Goal: Information Seeking & Learning: Learn about a topic

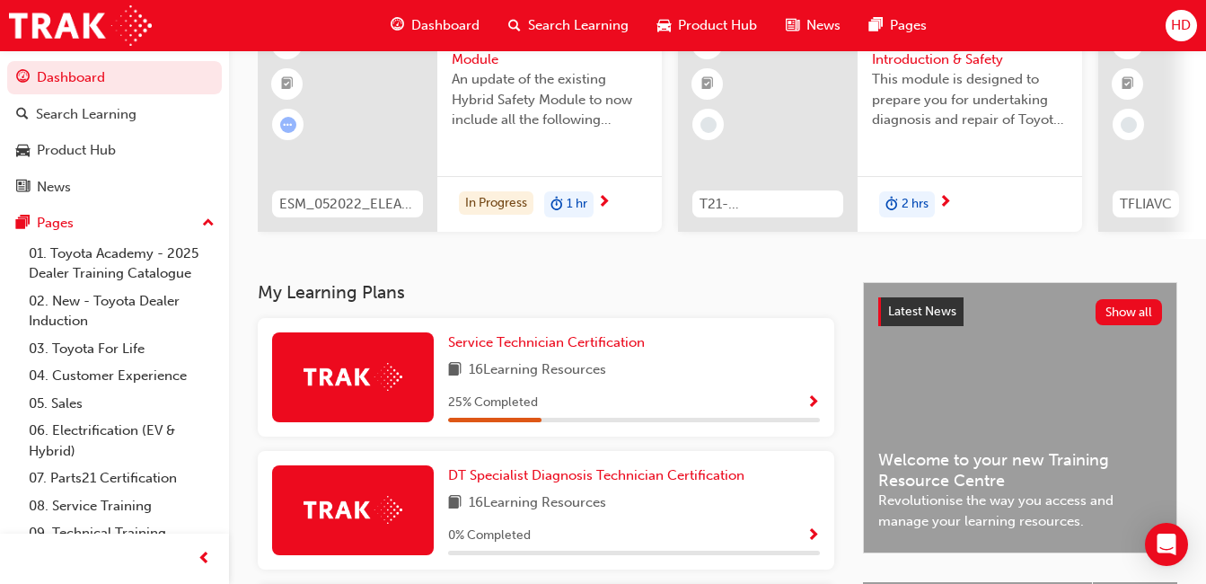
scroll to position [187, 0]
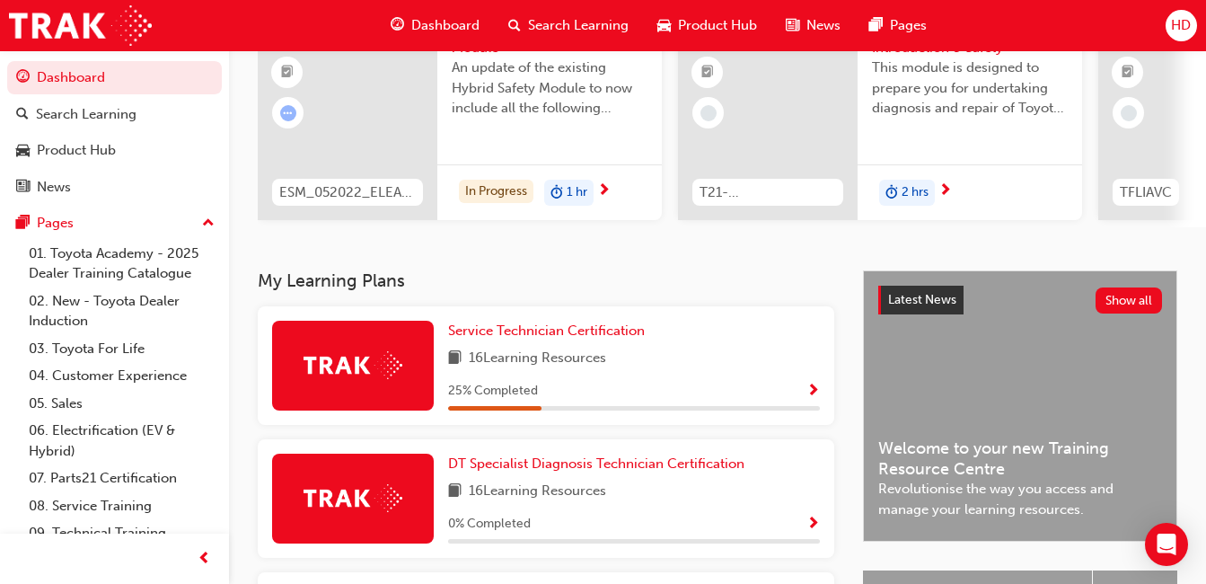
click at [733, 396] on div "25 % Completed" at bounding box center [634, 391] width 372 height 22
click at [809, 397] on span "Show Progress" at bounding box center [813, 392] width 13 height 16
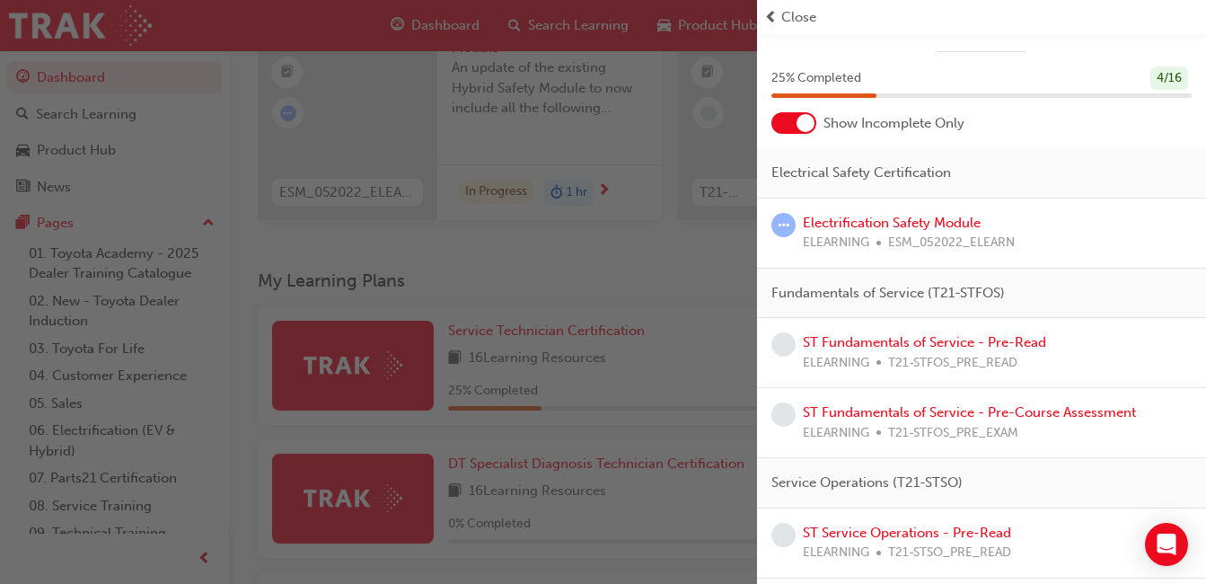
scroll to position [0, 0]
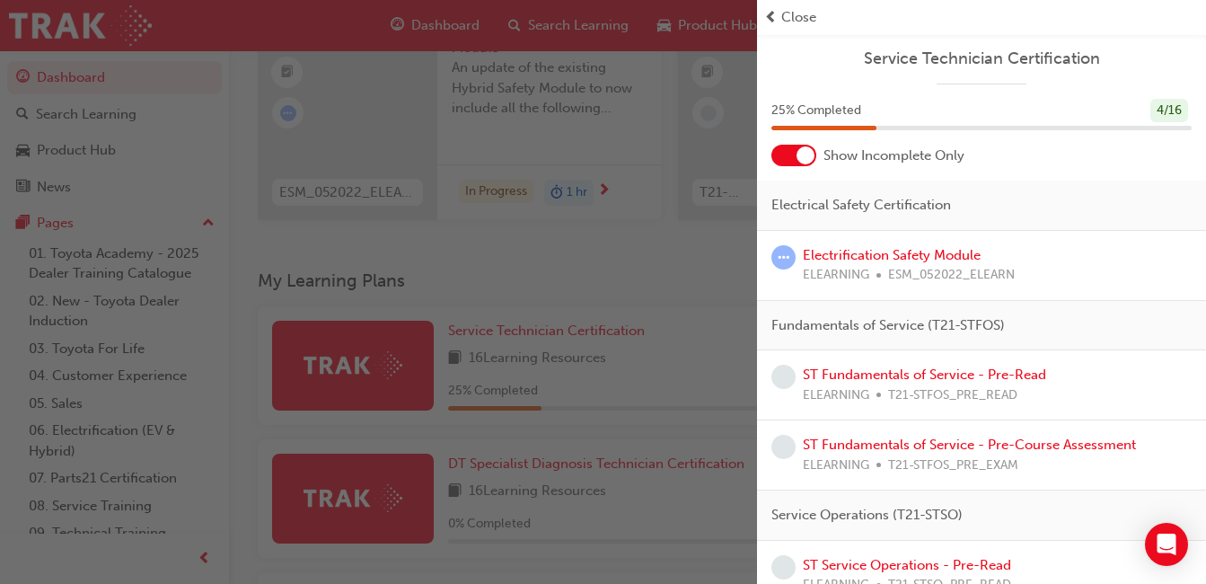
click at [786, 24] on span "Close" at bounding box center [798, 17] width 35 height 21
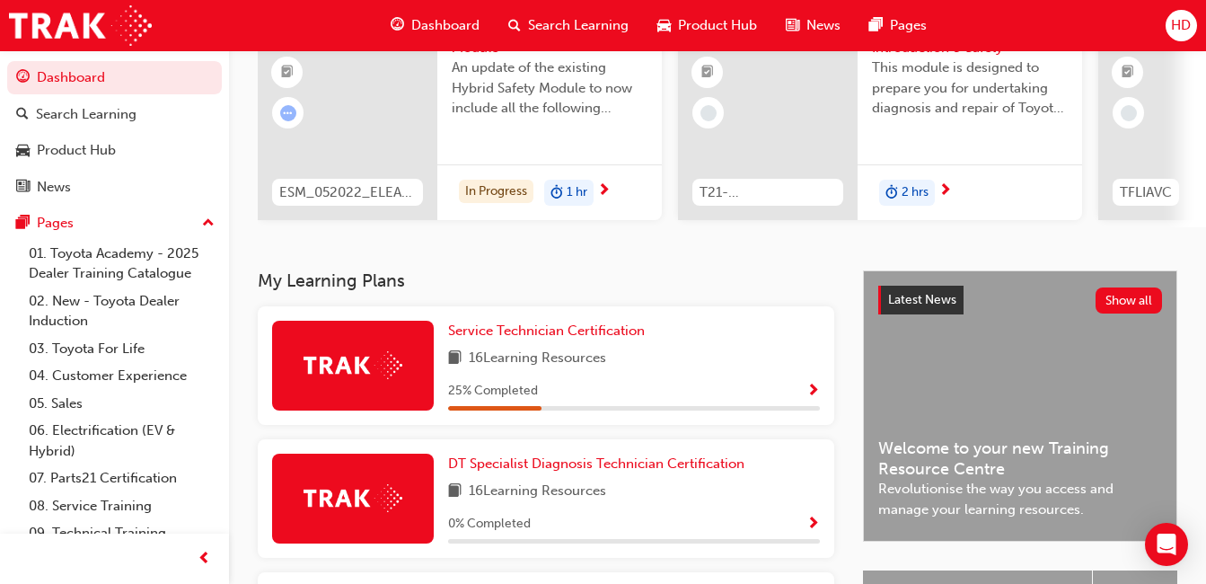
click at [811, 525] on span "Show Progress" at bounding box center [813, 524] width 13 height 16
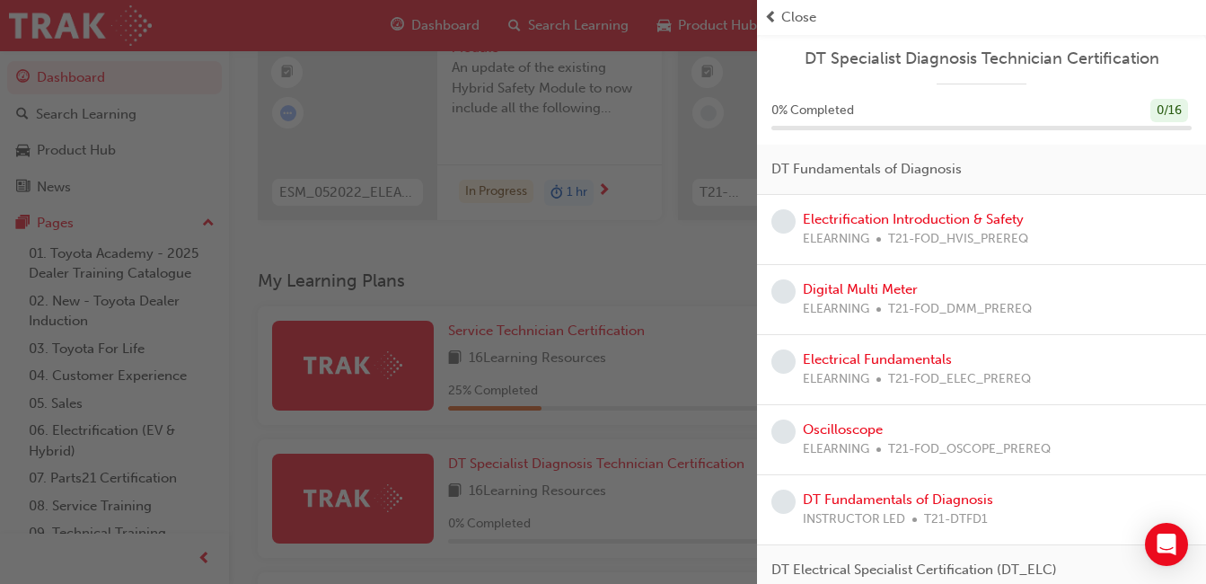
click at [768, 16] on span "prev-icon" at bounding box center [770, 17] width 13 height 21
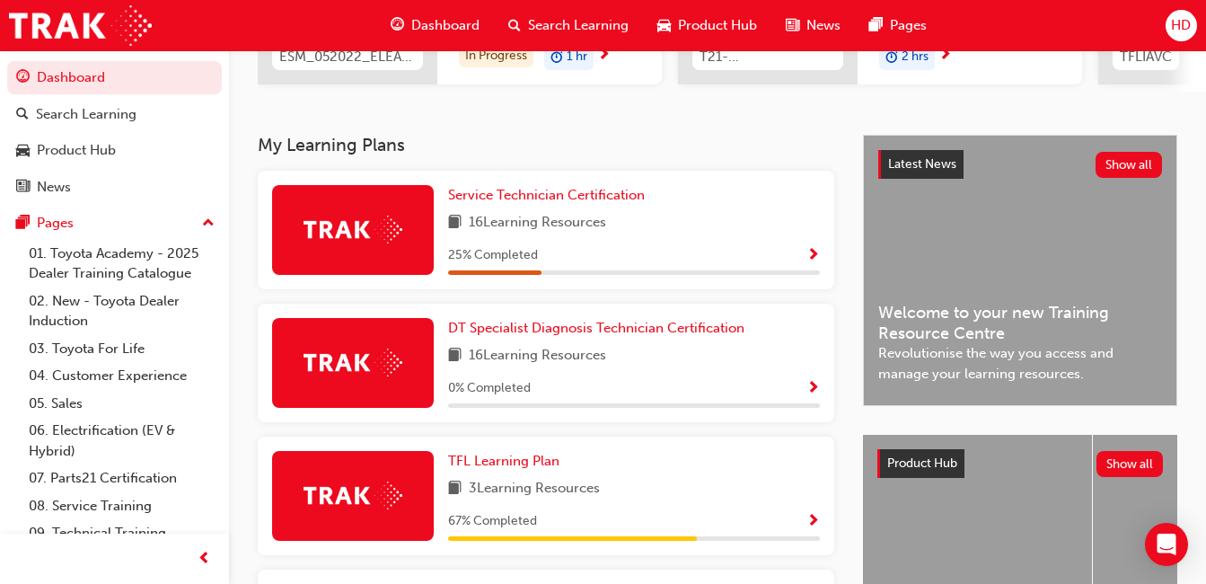
scroll to position [321, 0]
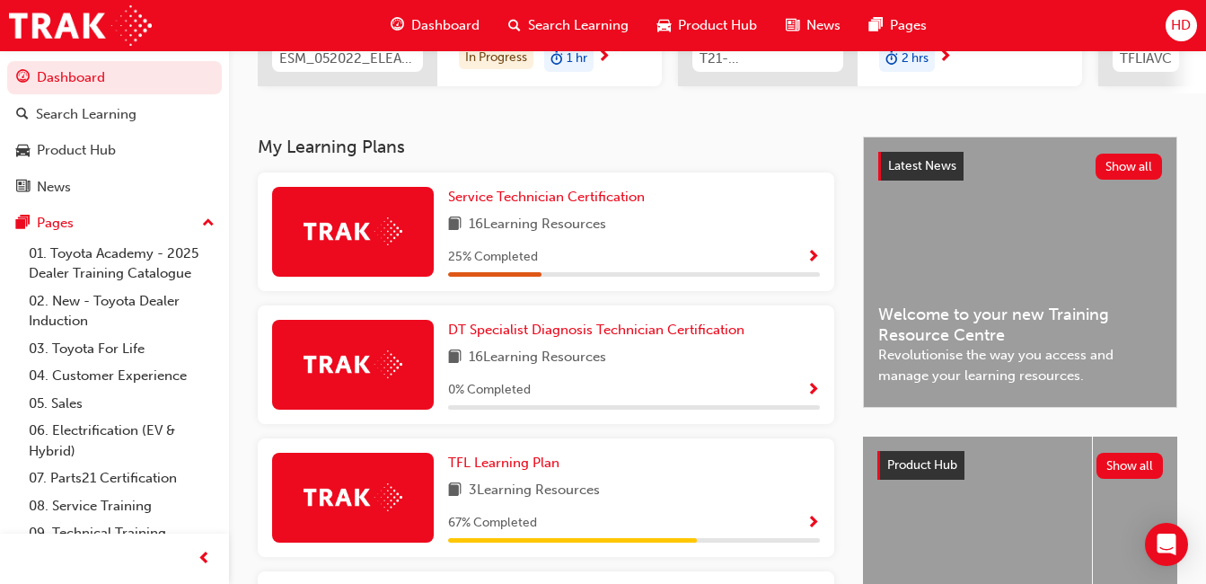
click at [809, 266] on span "Show Progress" at bounding box center [813, 258] width 13 height 16
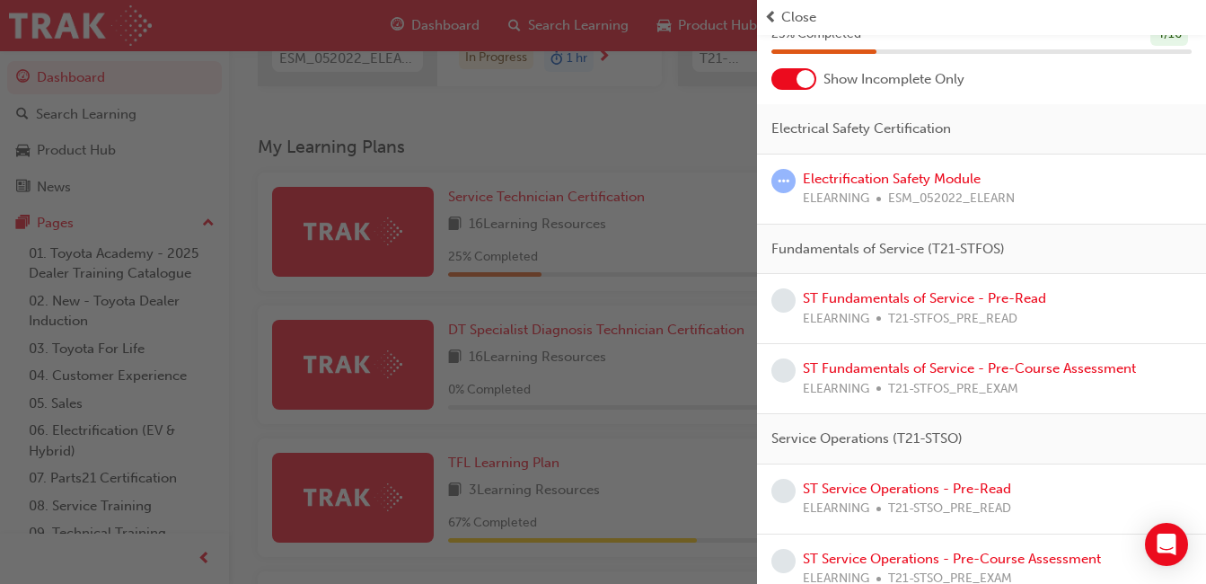
scroll to position [77, 0]
click at [781, 17] on div "Close" at bounding box center [981, 17] width 435 height 21
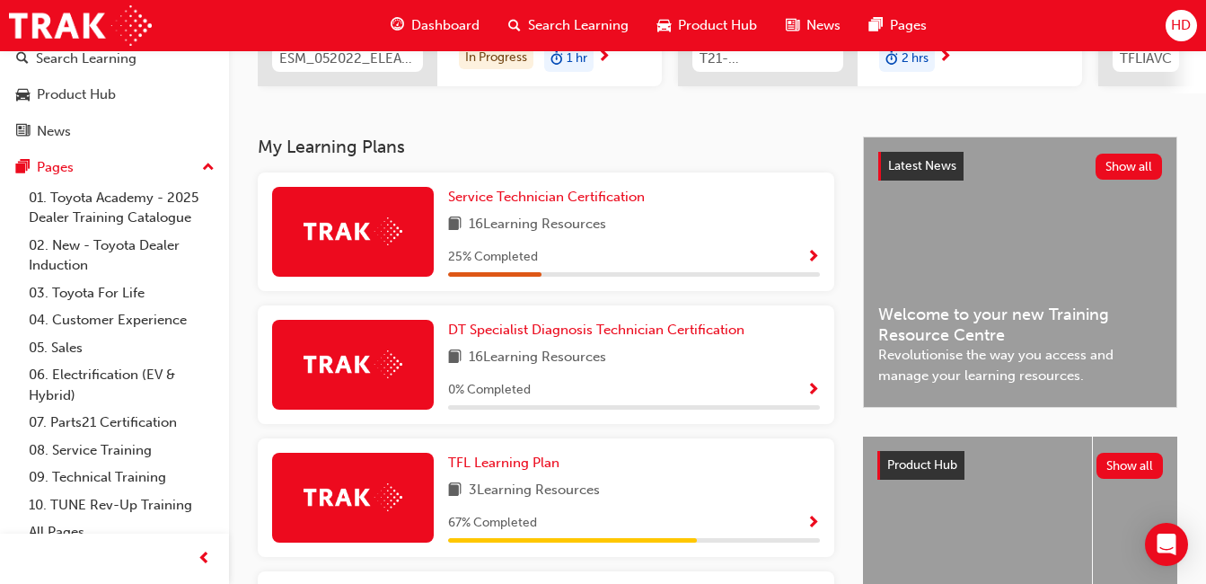
scroll to position [70, 0]
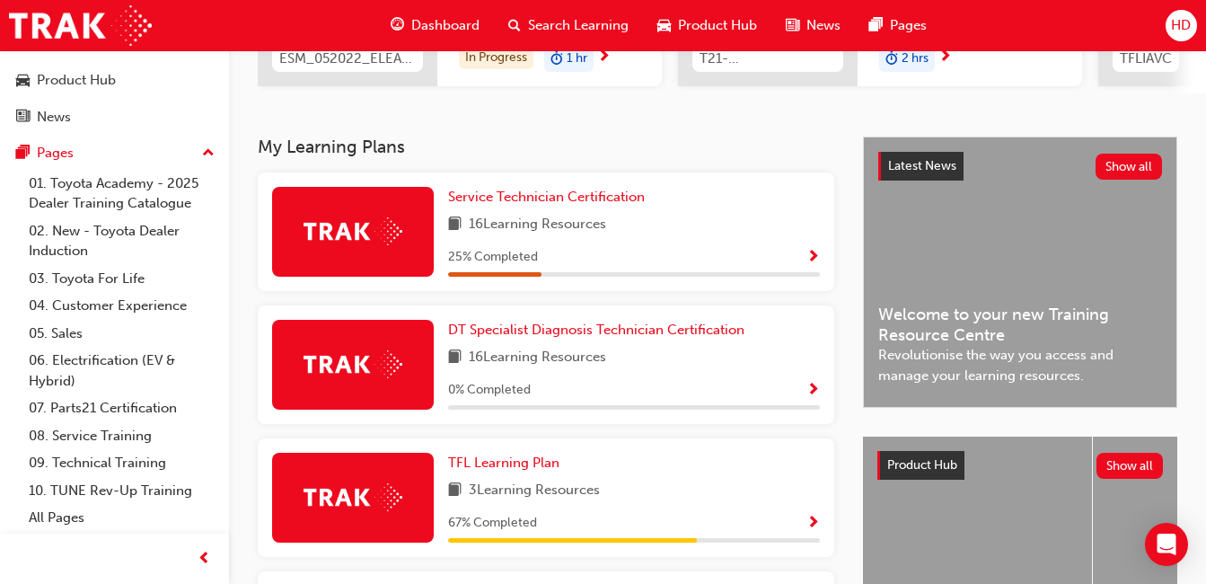
click at [113, 401] on link "07. Parts21 Certification" at bounding box center [122, 408] width 200 height 28
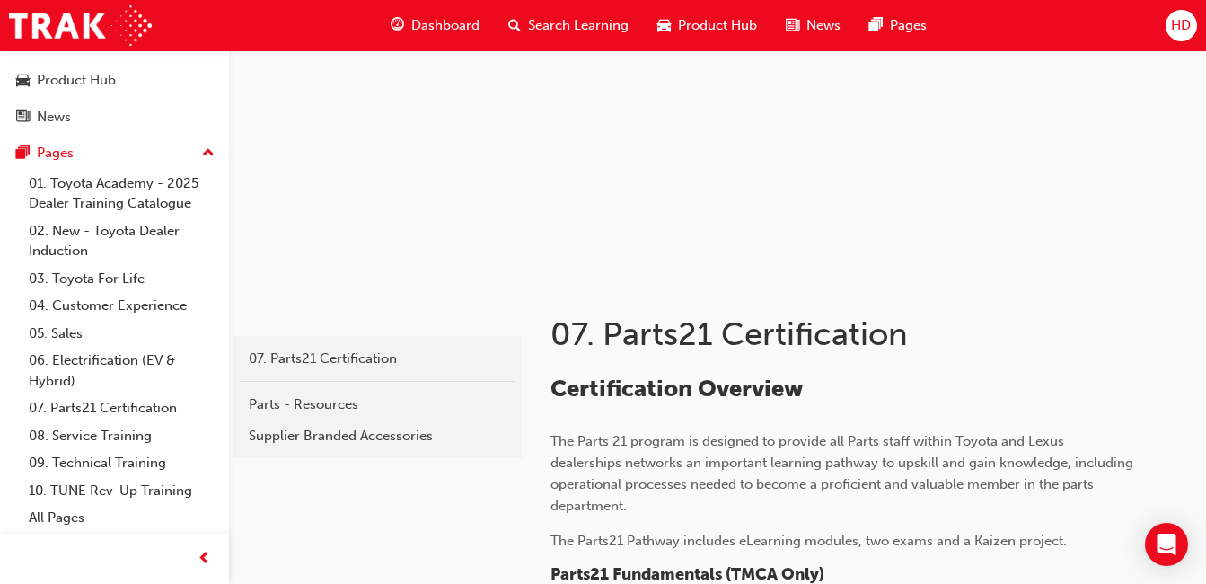
scroll to position [113, 0]
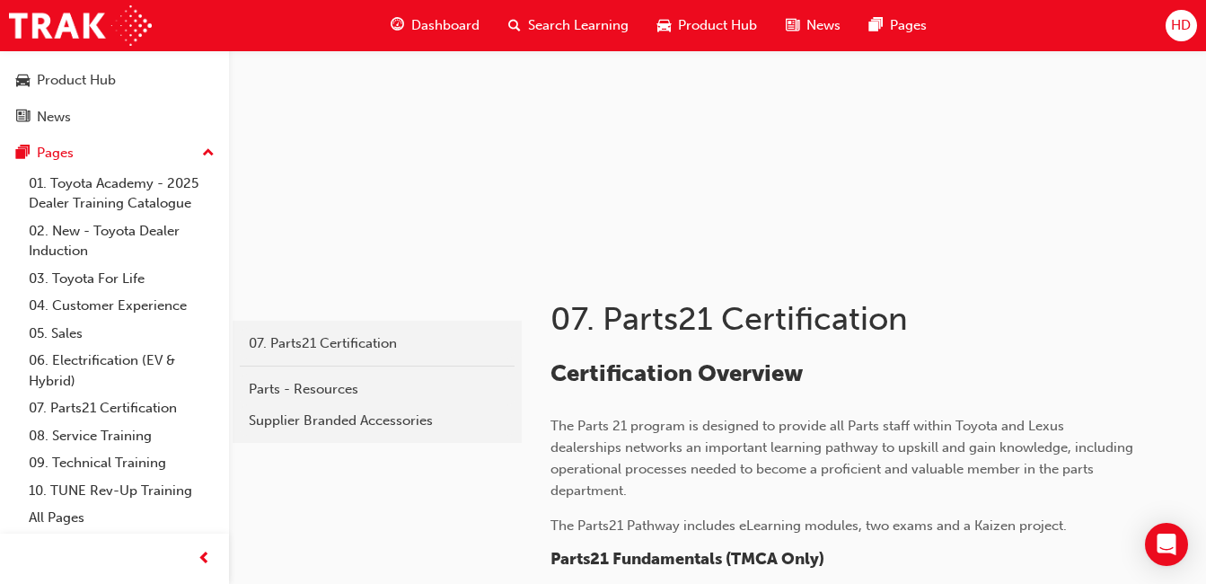
click at [94, 427] on link "08. Service Training" at bounding box center [122, 436] width 200 height 28
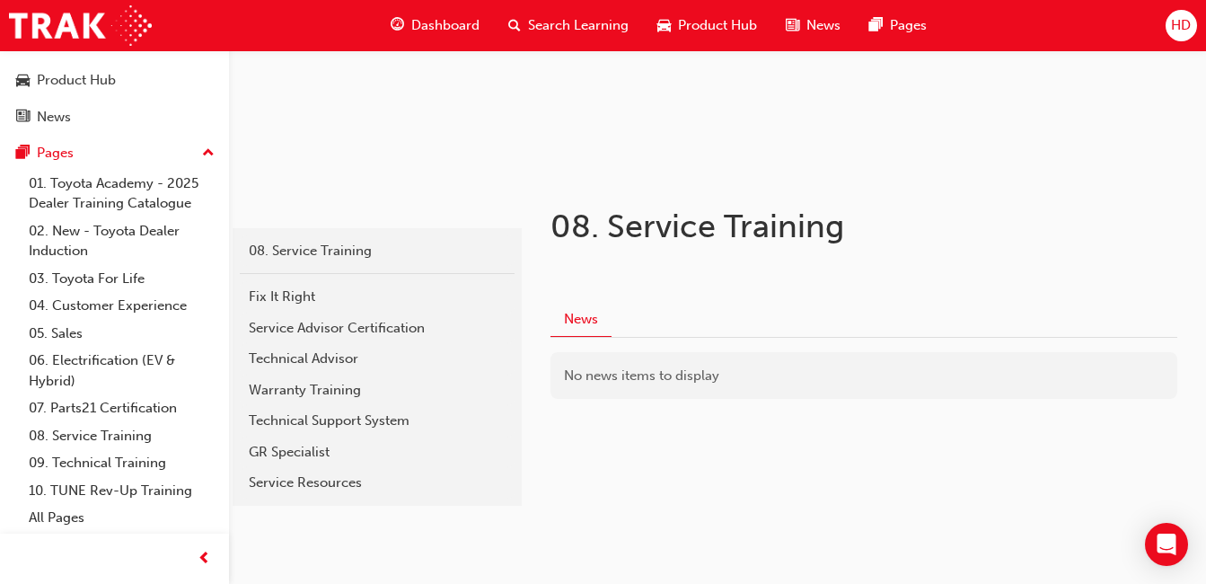
scroll to position [244, 0]
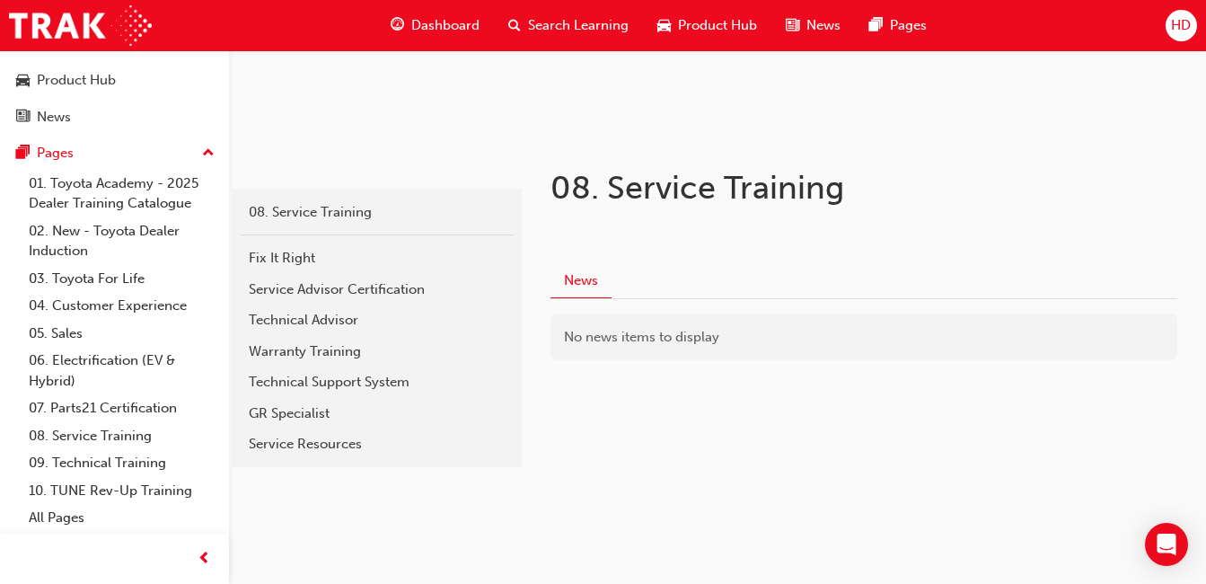
click at [282, 406] on div "GR Specialist" at bounding box center [377, 413] width 257 height 21
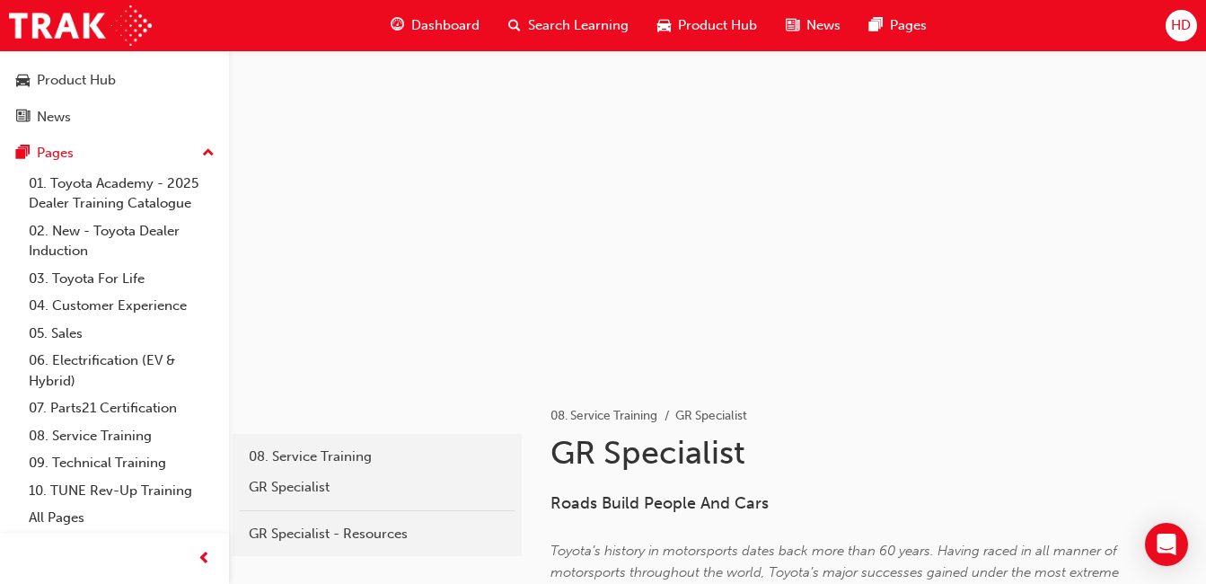
click at [100, 495] on link "10. TUNE Rev-Up Training" at bounding box center [122, 491] width 200 height 28
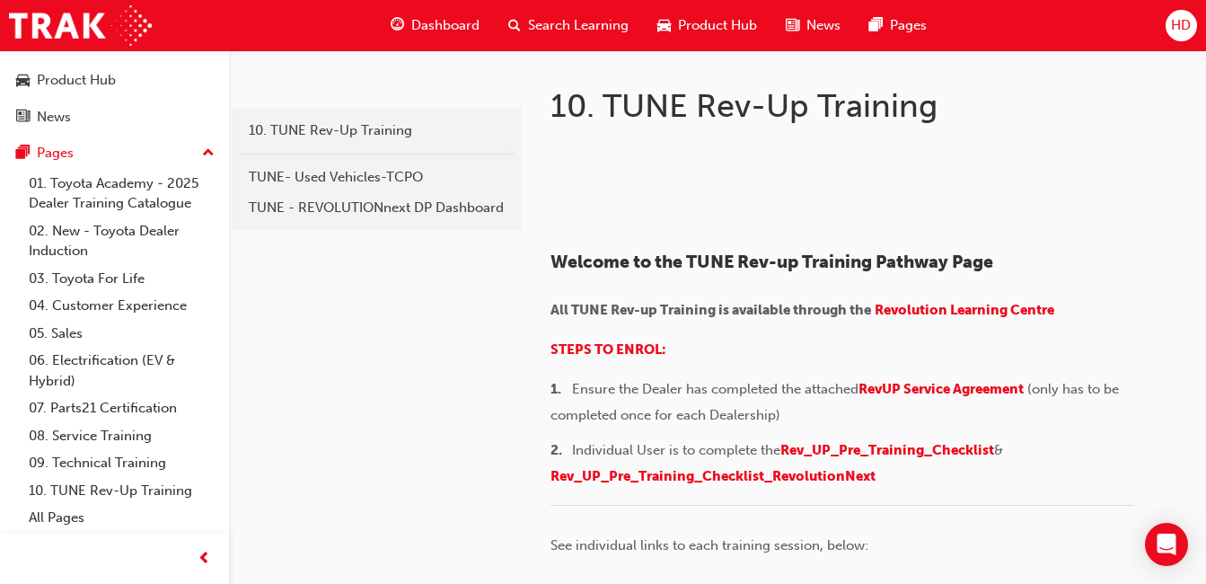
click at [446, 32] on span "Dashboard" at bounding box center [445, 25] width 68 height 21
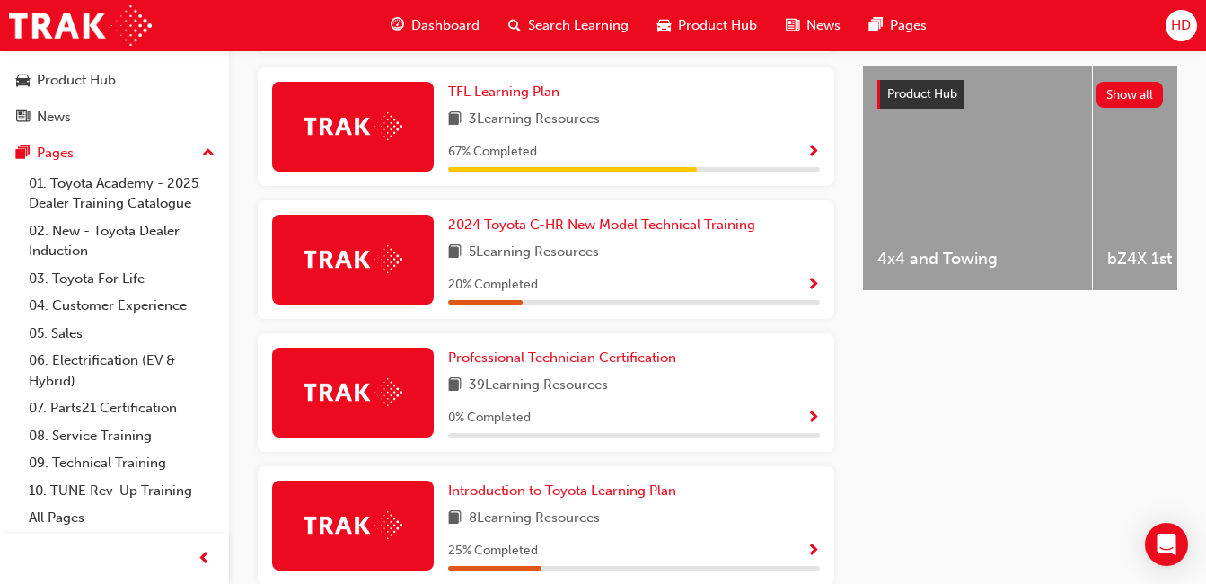
scroll to position [788, 0]
